Goal: Information Seeking & Learning: Learn about a topic

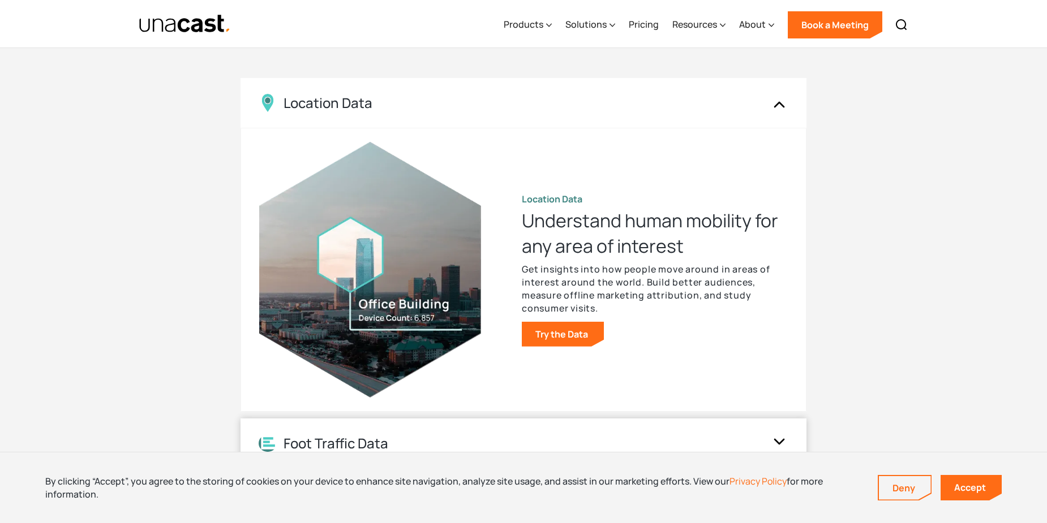
scroll to position [1075, 0]
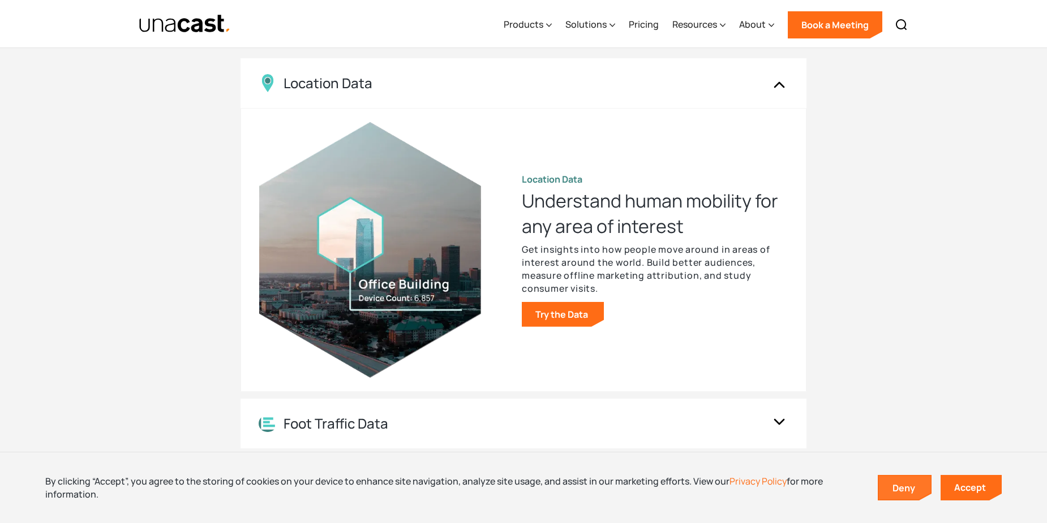
click at [902, 493] on link "Deny" at bounding box center [905, 488] width 52 height 24
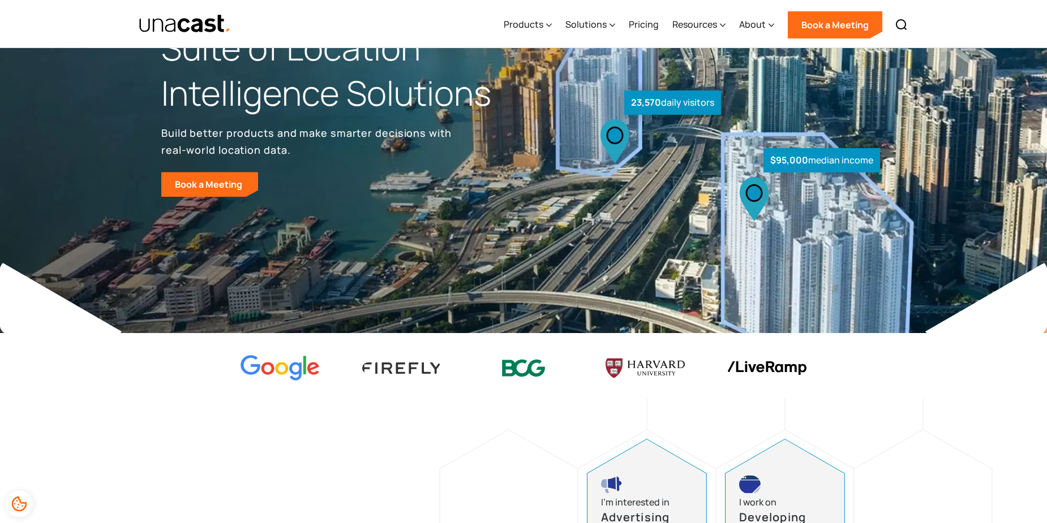
scroll to position [0, 0]
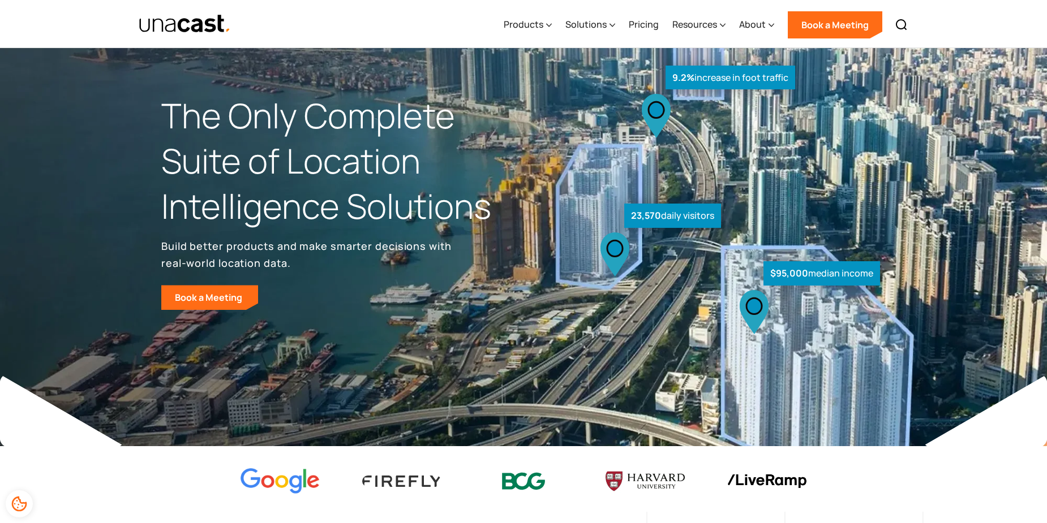
click at [302, 483] on img at bounding box center [279, 481] width 79 height 27
click at [534, 16] on div "Products" at bounding box center [527, 25] width 48 height 46
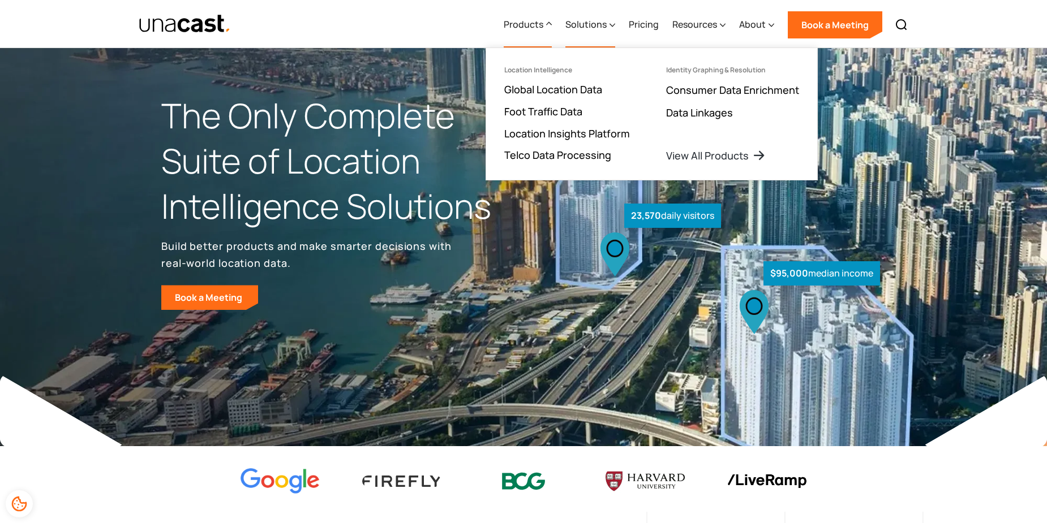
click at [573, 20] on div "Solutions" at bounding box center [585, 25] width 41 height 14
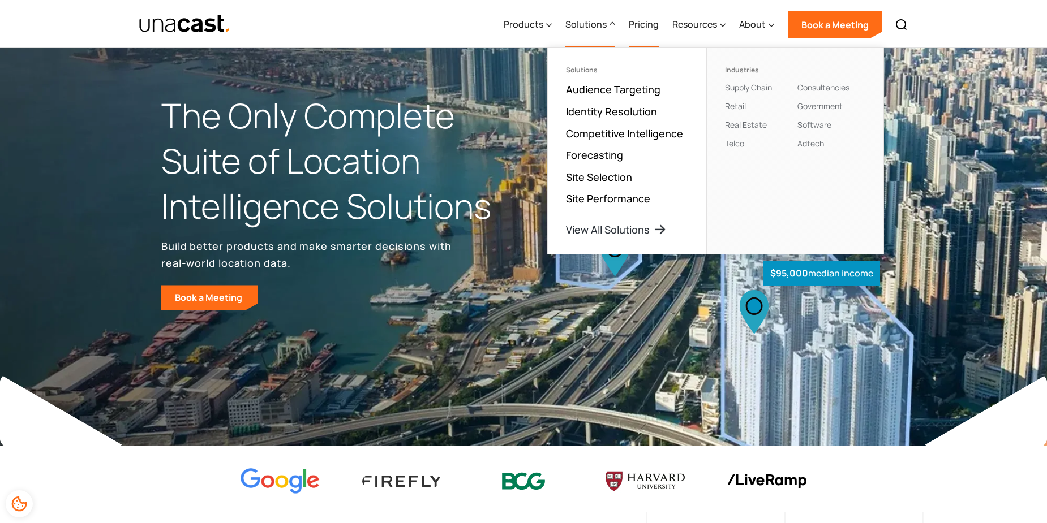
click at [636, 24] on link "Pricing" at bounding box center [644, 25] width 30 height 46
